Goal: Task Accomplishment & Management: Manage account settings

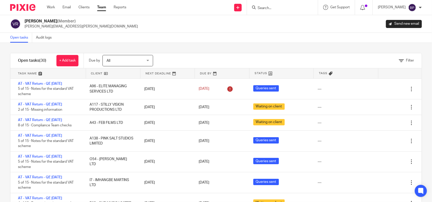
click at [260, 38] on div "Open tasks Audit logs" at bounding box center [216, 38] width 432 height 10
click at [279, 38] on div "Open tasks Audit logs" at bounding box center [216, 38] width 432 height 10
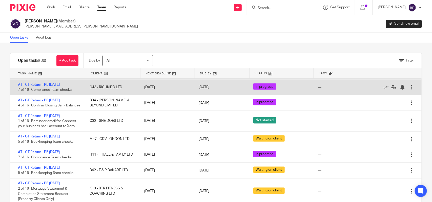
scroll to position [379, 0]
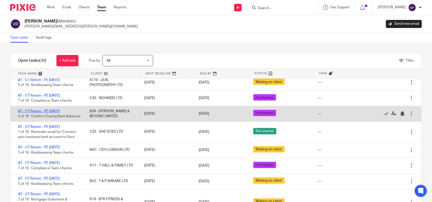
drag, startPoint x: 59, startPoint y: 118, endPoint x: 44, endPoint y: 116, distance: 15.3
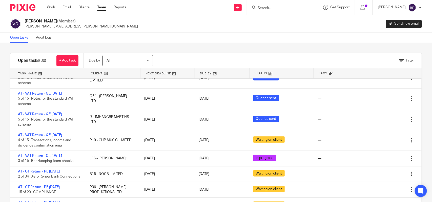
scroll to position [0, 0]
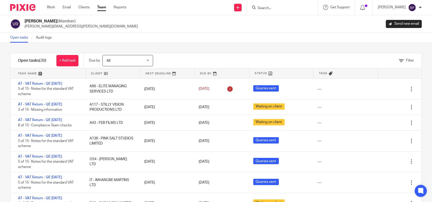
click at [70, 38] on div "Open tasks Audit logs" at bounding box center [216, 38] width 432 height 10
click at [17, 39] on link "Open tasks" at bounding box center [21, 38] width 22 height 10
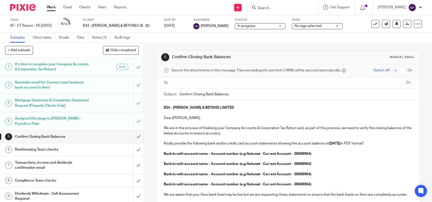
click at [101, 38] on link "Notes (1)" at bounding box center [101, 38] width 18 height 10
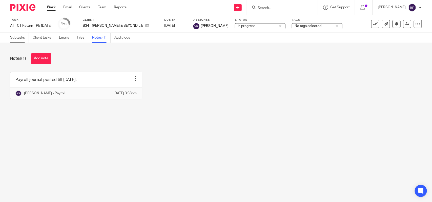
click at [18, 37] on link "Subtasks" at bounding box center [19, 38] width 19 height 10
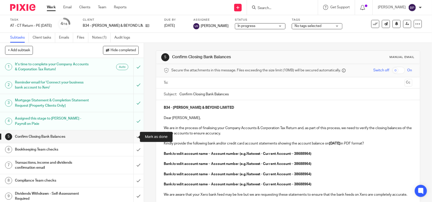
click at [132, 137] on input "submit" at bounding box center [72, 137] width 144 height 13
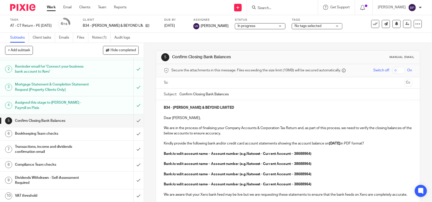
scroll to position [32, 0]
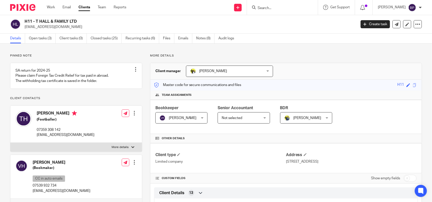
scroll to position [348, 0]
